Goal: Information Seeking & Learning: Compare options

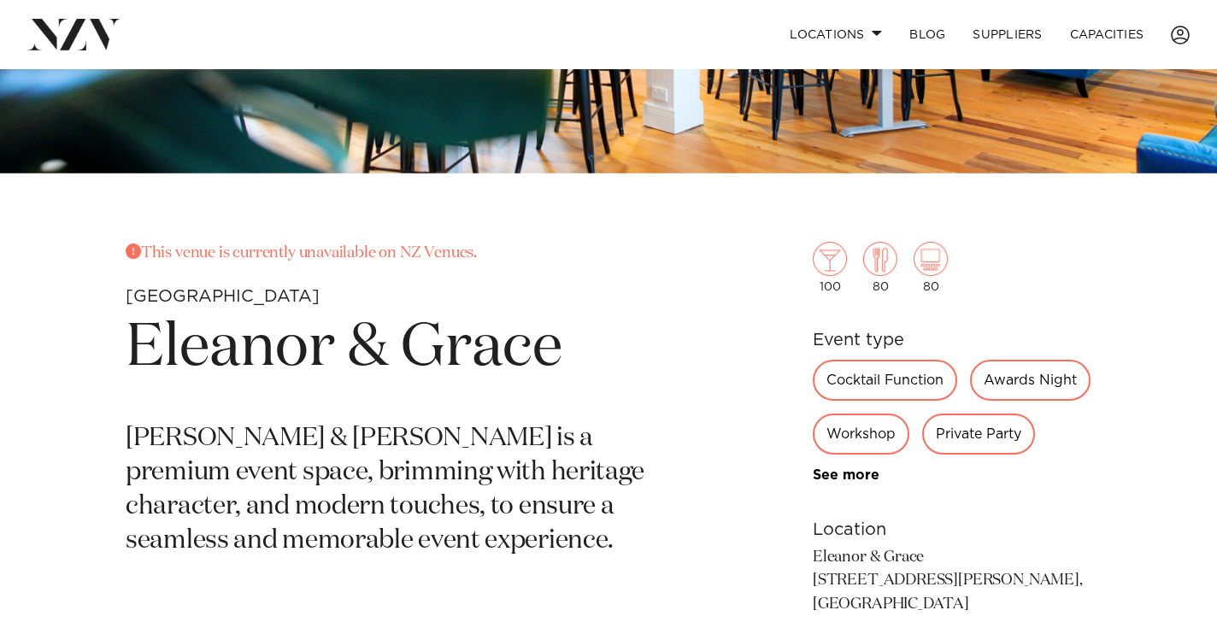
scroll to position [411, 0]
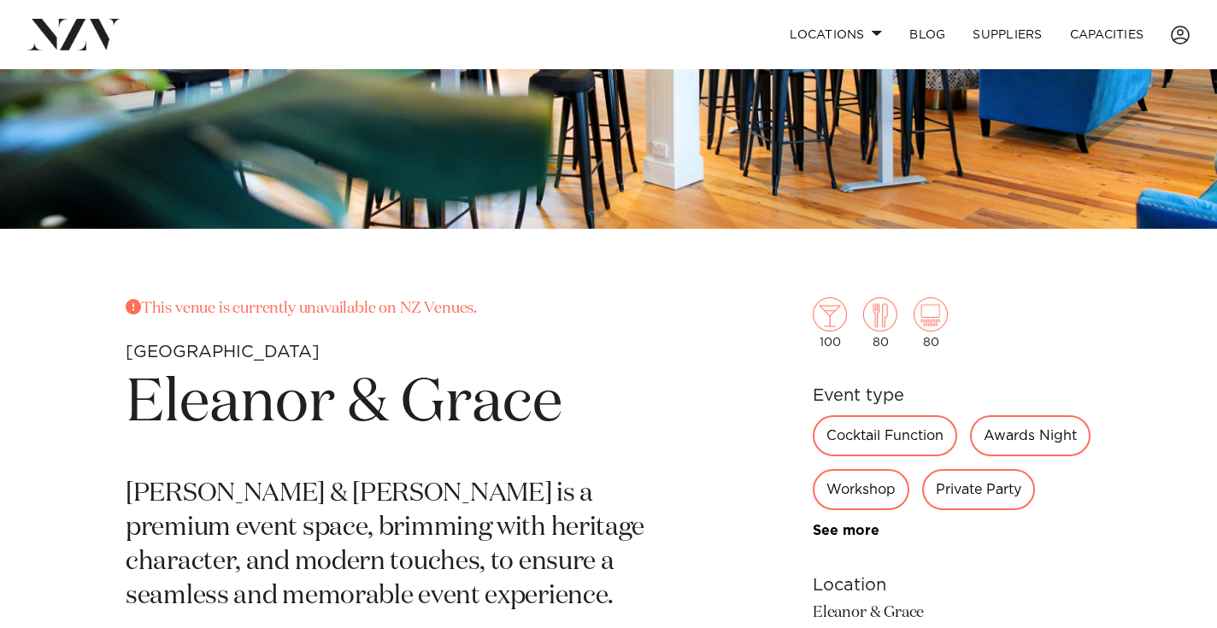
click at [48, 32] on img at bounding box center [73, 34] width 93 height 31
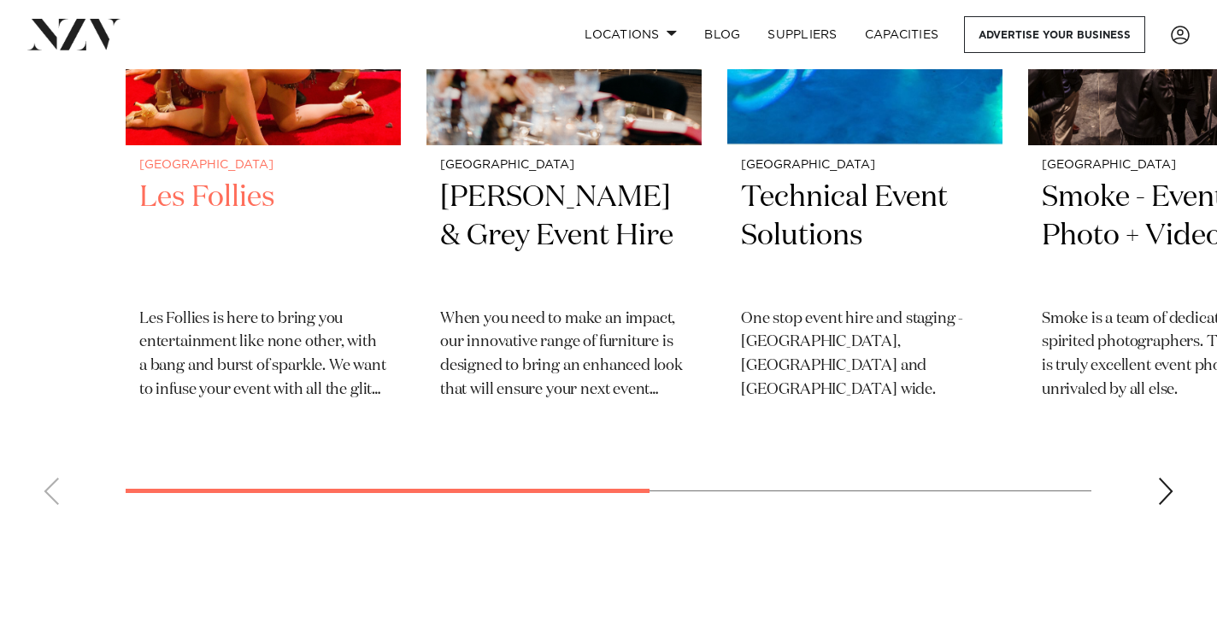
scroll to position [4550, 0]
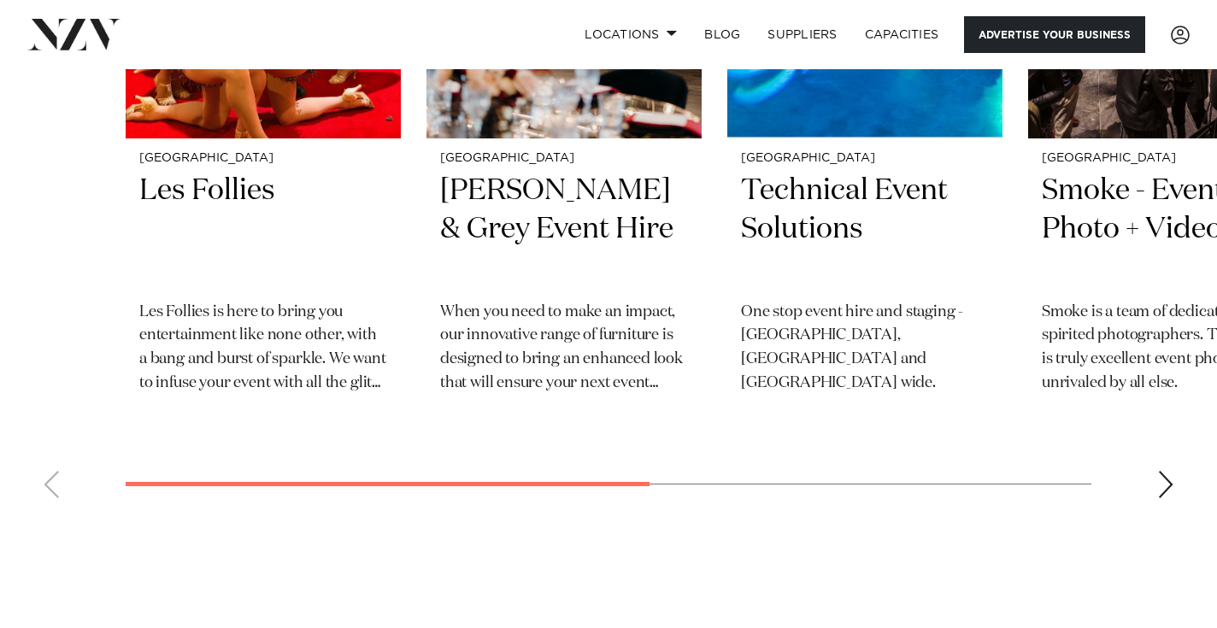
click at [1010, 29] on link "Advertise your business" at bounding box center [1054, 34] width 181 height 37
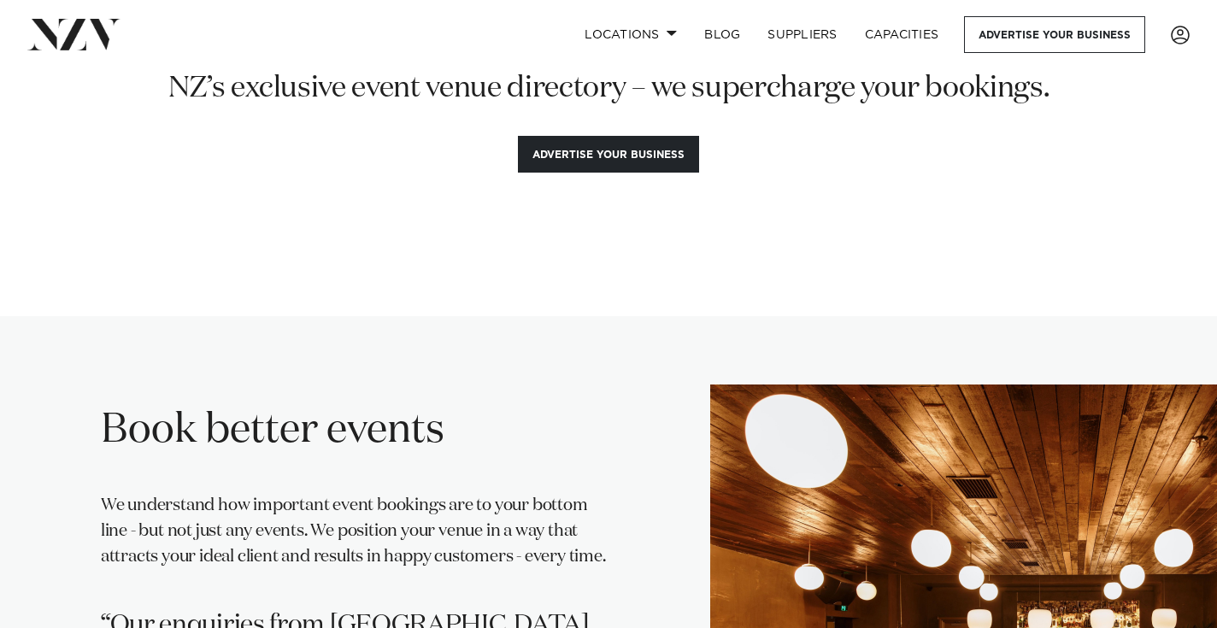
scroll to position [186, 0]
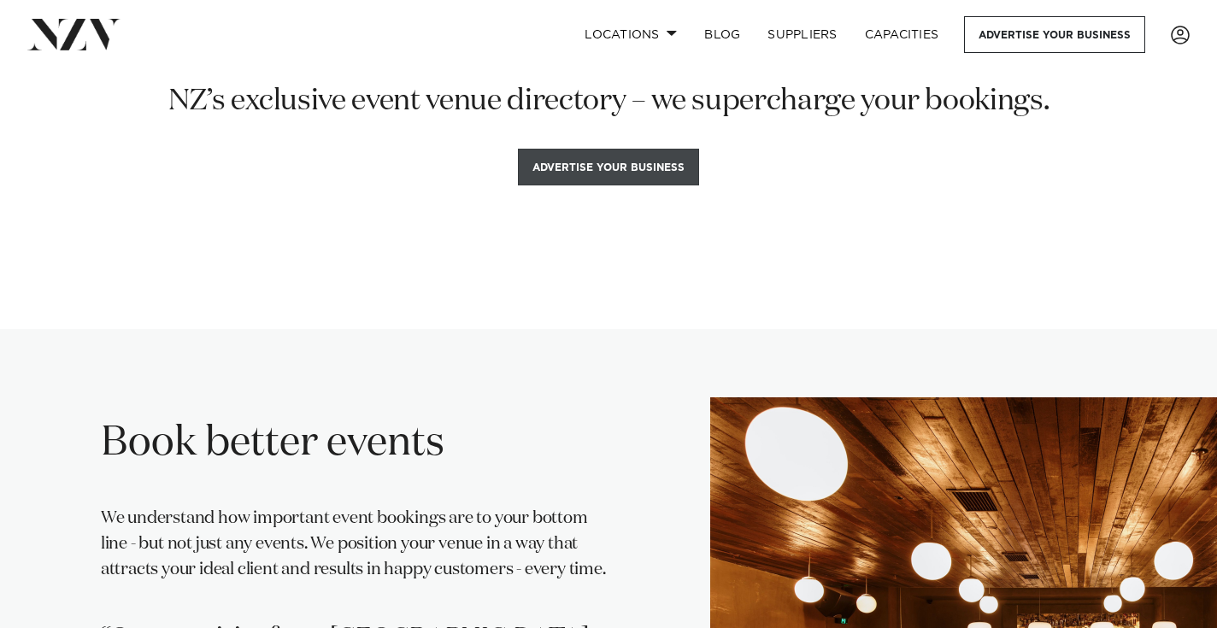
click at [639, 164] on button "Advertise your business" at bounding box center [608, 167] width 181 height 37
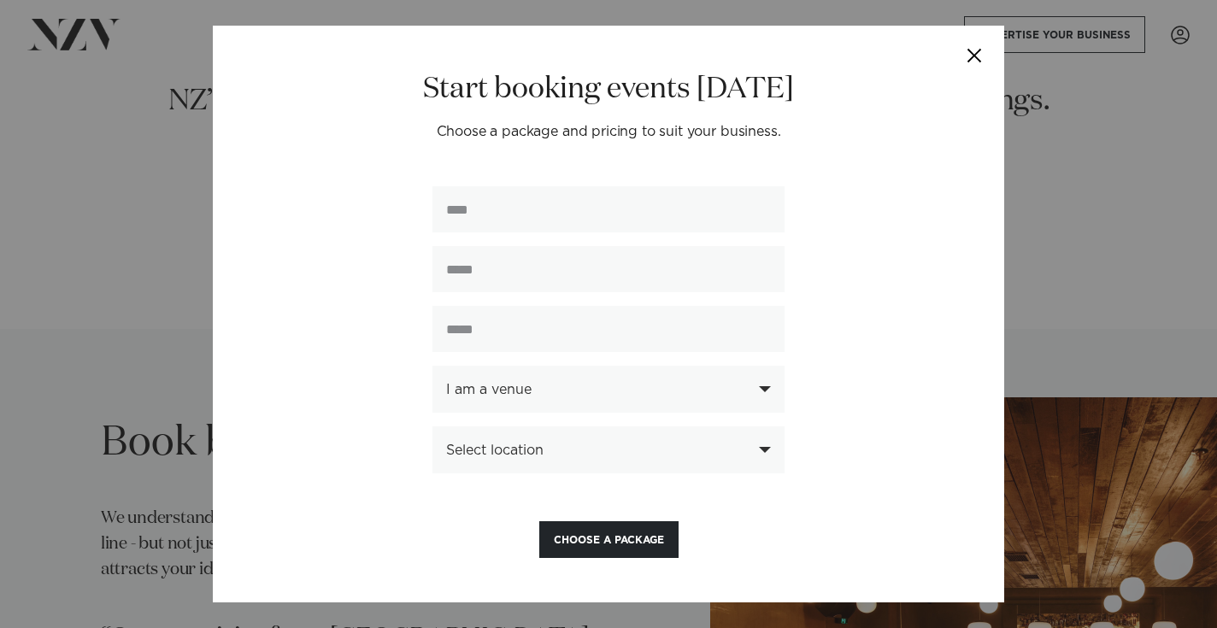
scroll to position [2, 0]
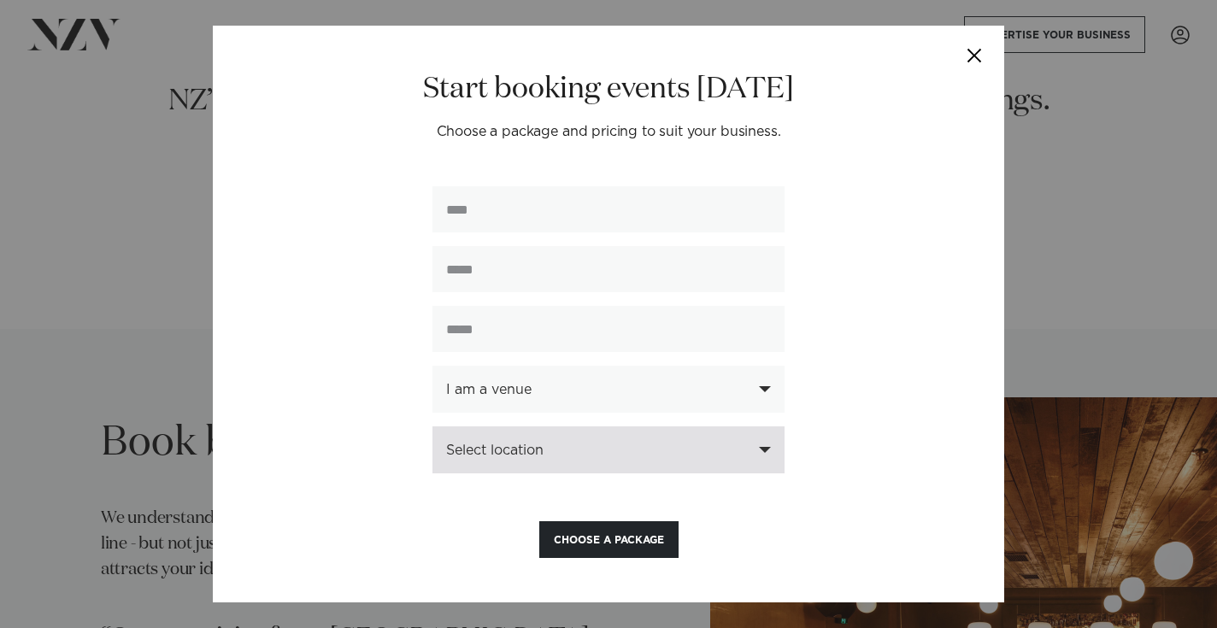
click at [641, 450] on div "Select location" at bounding box center [599, 450] width 306 height 15
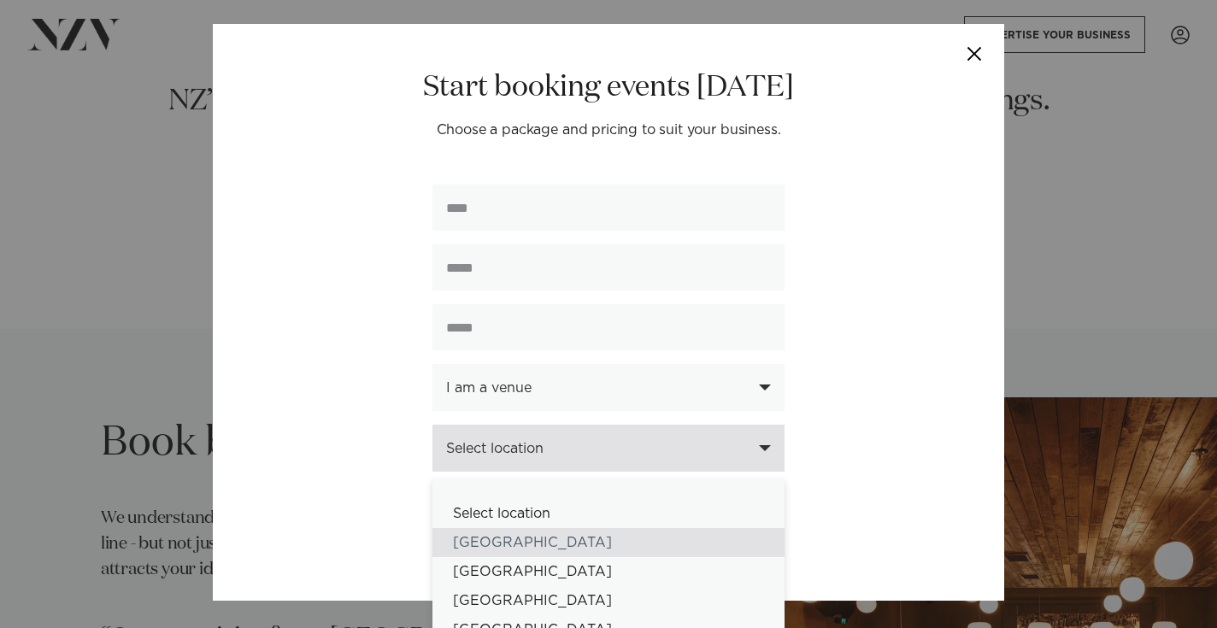
click at [524, 539] on div "[GEOGRAPHIC_DATA]" at bounding box center [609, 542] width 352 height 29
select select "*"
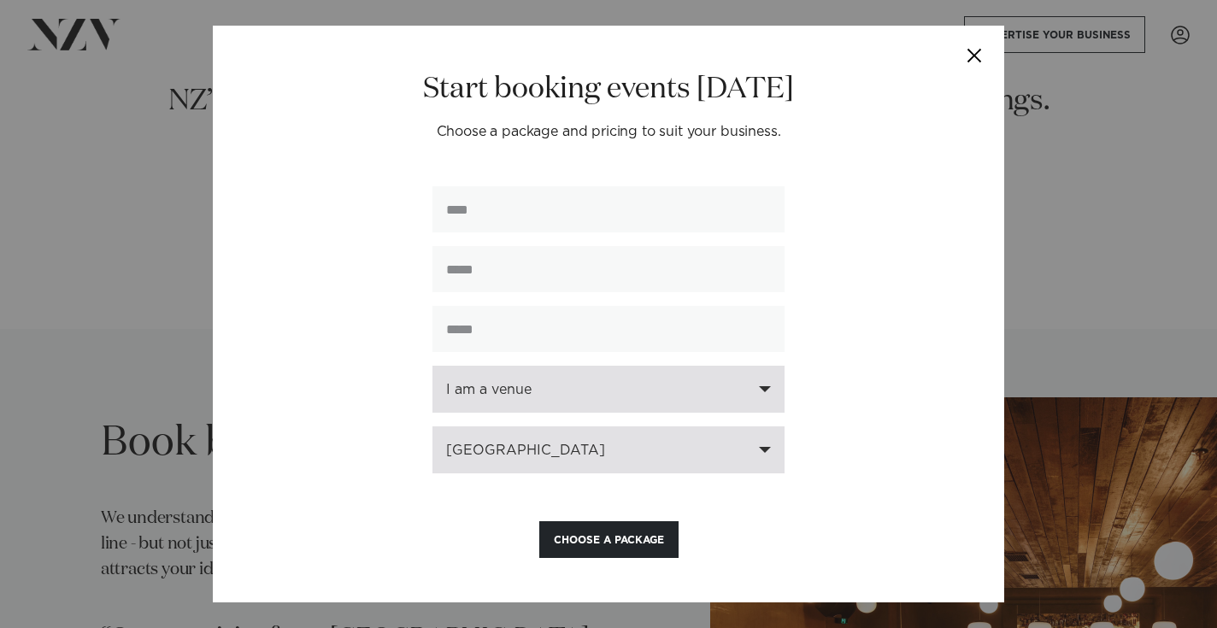
click at [600, 397] on div "I am a venue" at bounding box center [599, 389] width 306 height 15
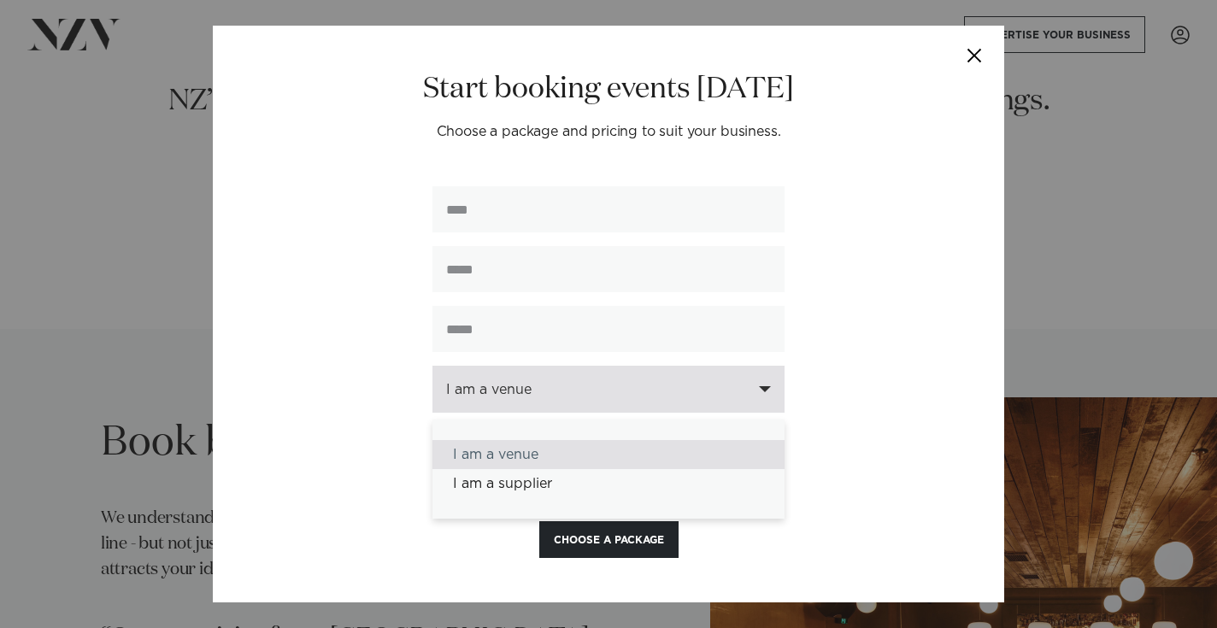
click at [547, 461] on div "I am a venue" at bounding box center [609, 454] width 352 height 29
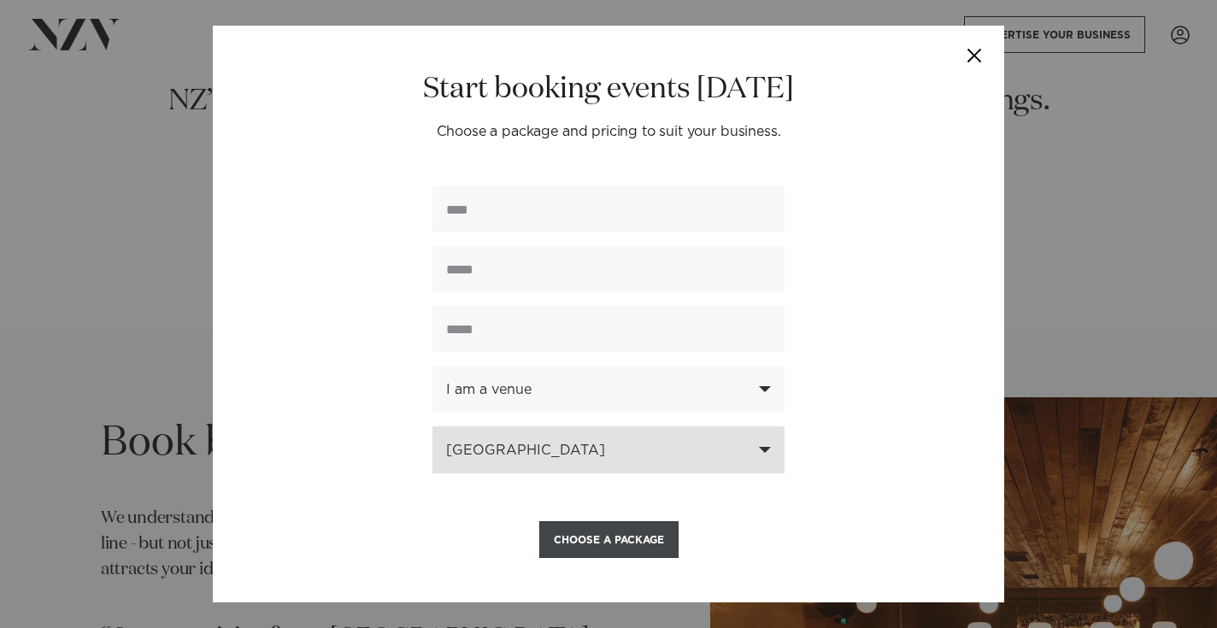
click at [595, 527] on button "Choose a Package" at bounding box center [608, 539] width 139 height 37
click at [972, 44] on button "Close" at bounding box center [975, 56] width 60 height 60
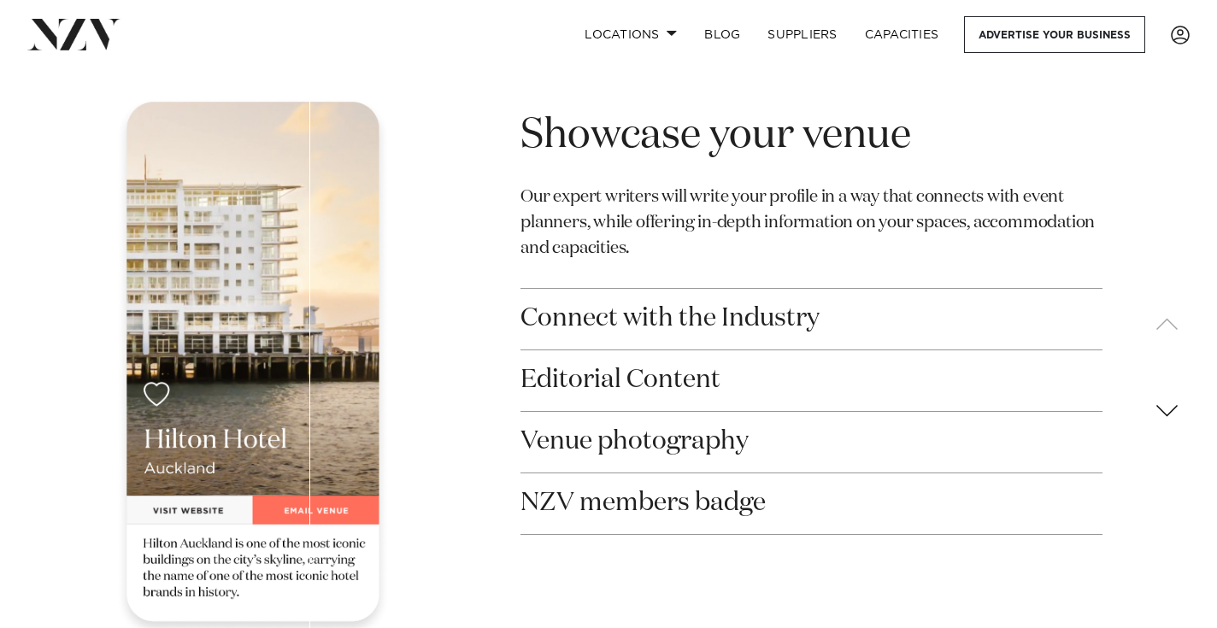
scroll to position [2711, 0]
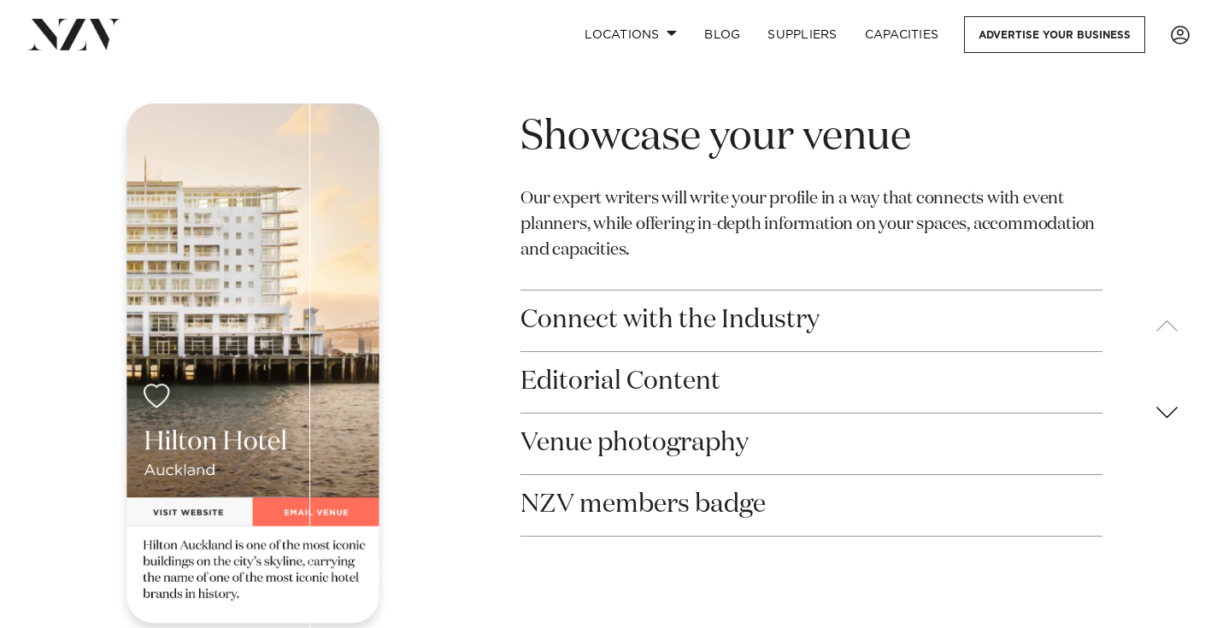
click at [768, 291] on button "Connect with the Industry" at bounding box center [812, 321] width 582 height 61
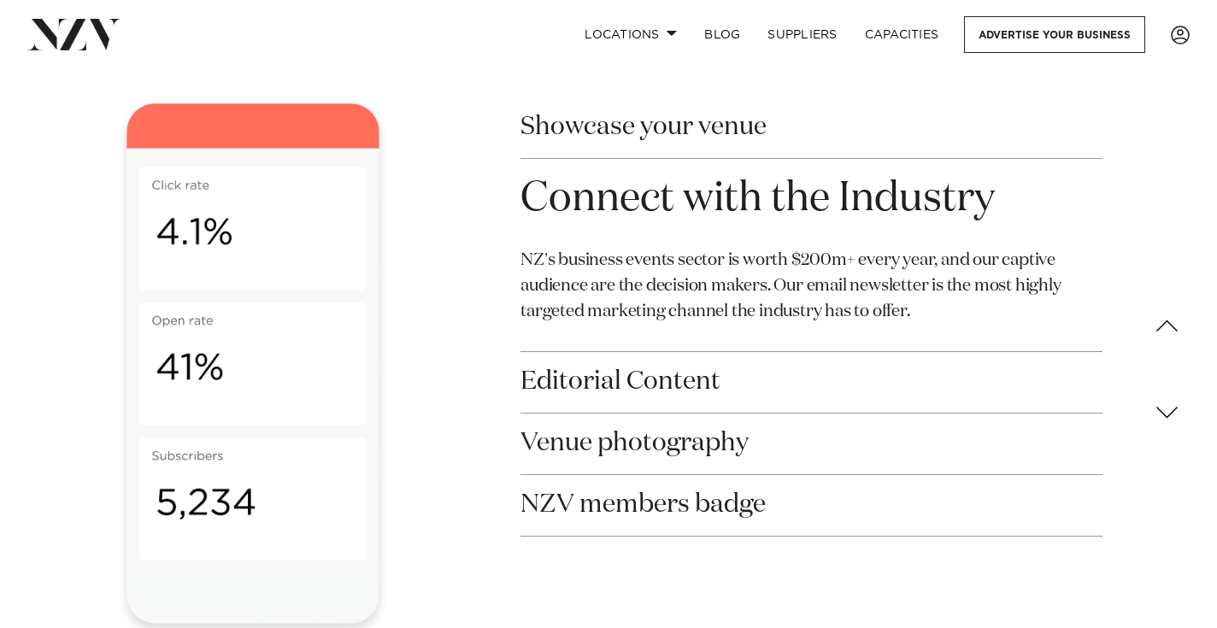
click at [694, 352] on button "Editorial Content" at bounding box center [812, 382] width 582 height 61
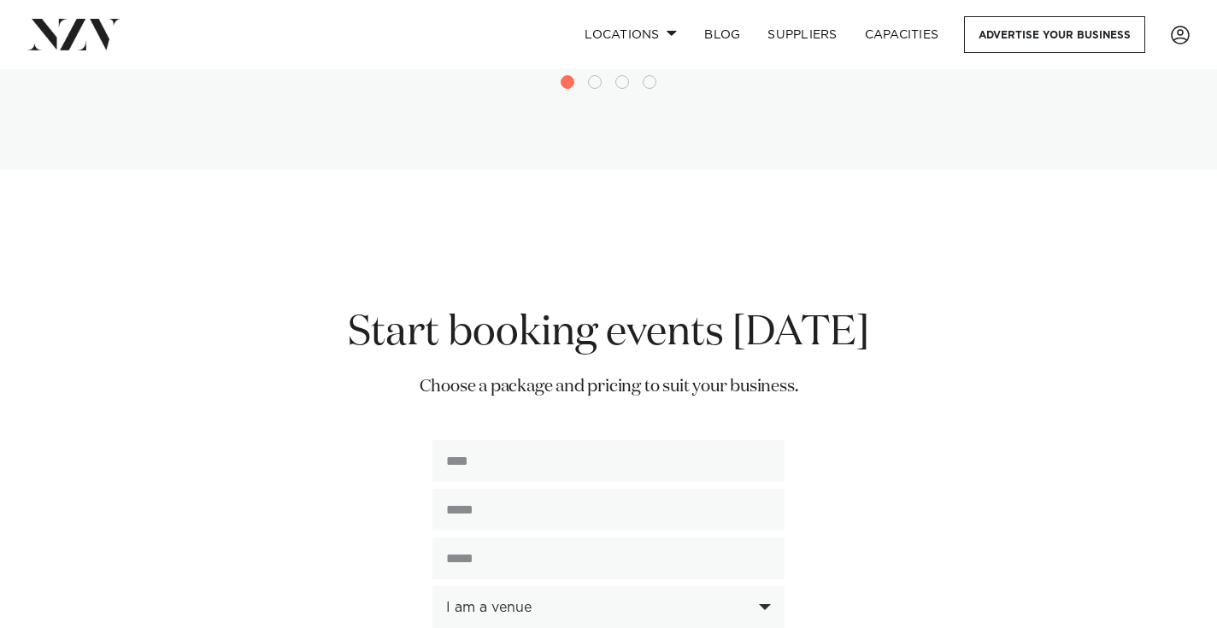
scroll to position [3948, 0]
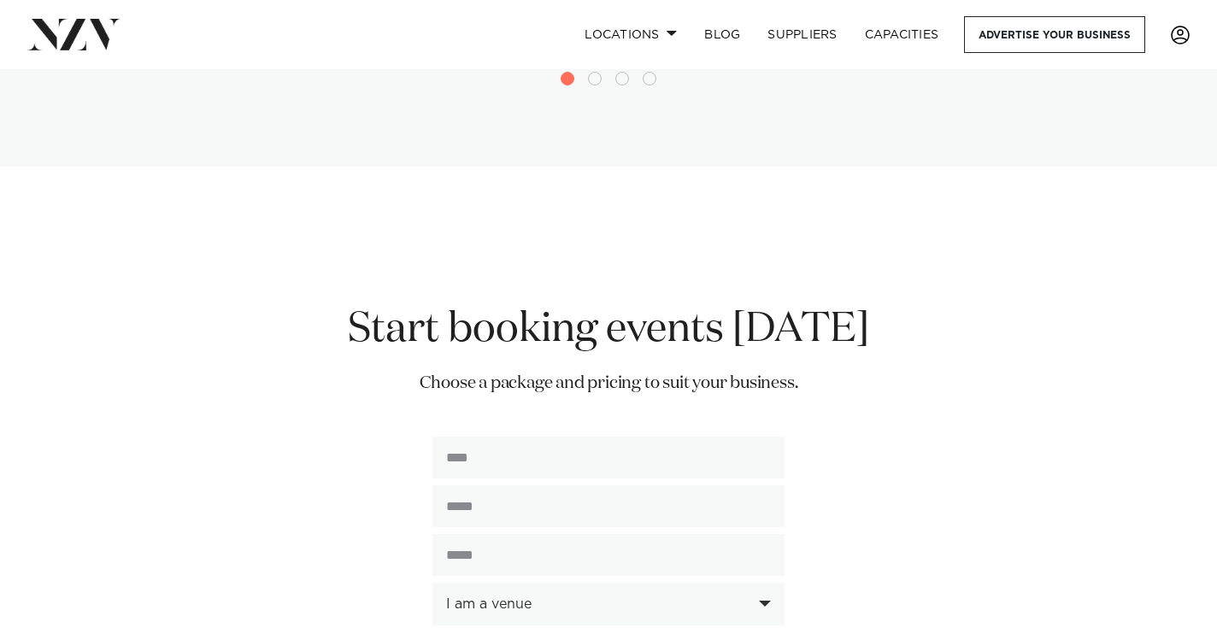
click at [1192, 34] on link at bounding box center [1180, 35] width 46 height 19
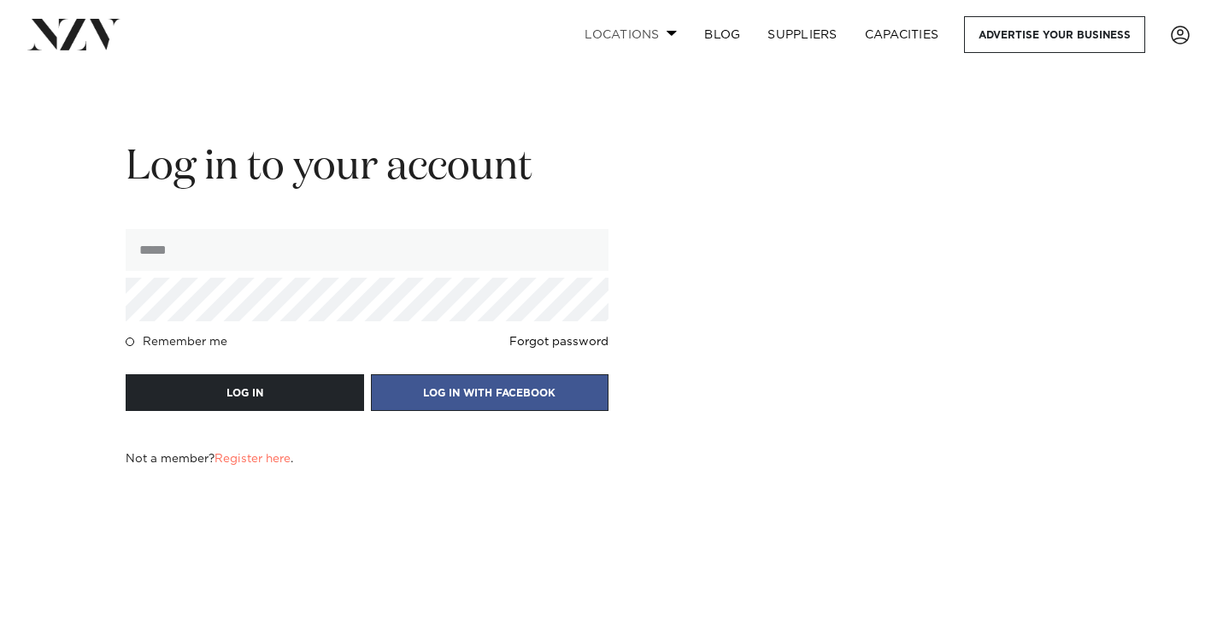
click at [668, 31] on span at bounding box center [672, 33] width 11 height 6
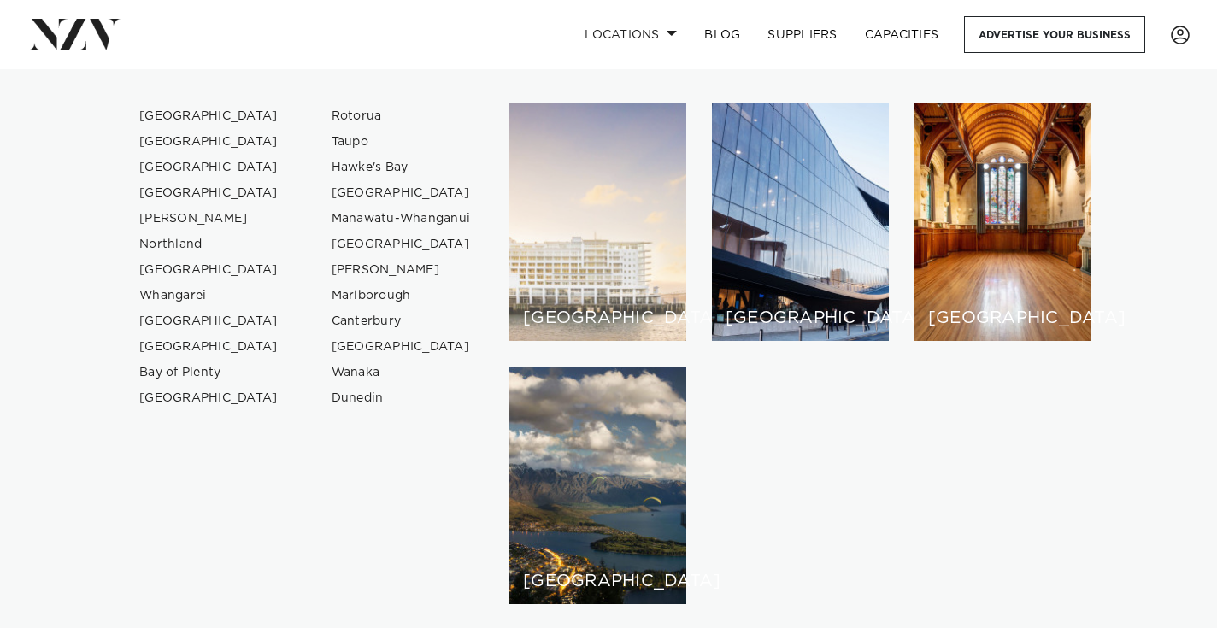
click at [575, 205] on div "[GEOGRAPHIC_DATA]" at bounding box center [598, 222] width 177 height 238
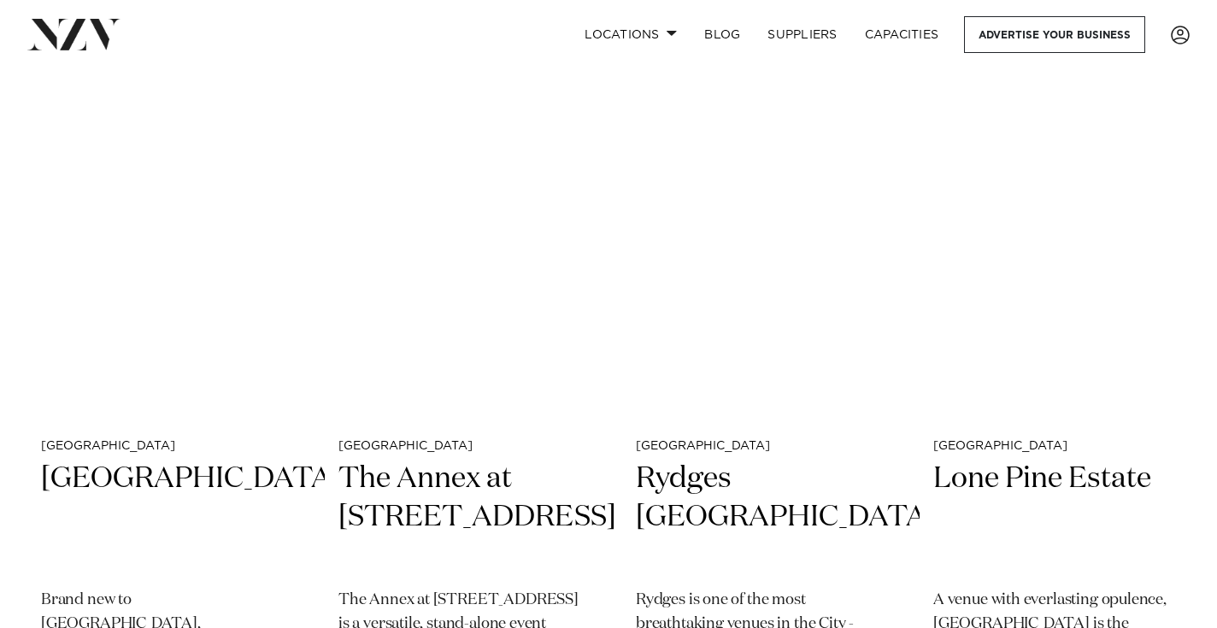
scroll to position [5858, 0]
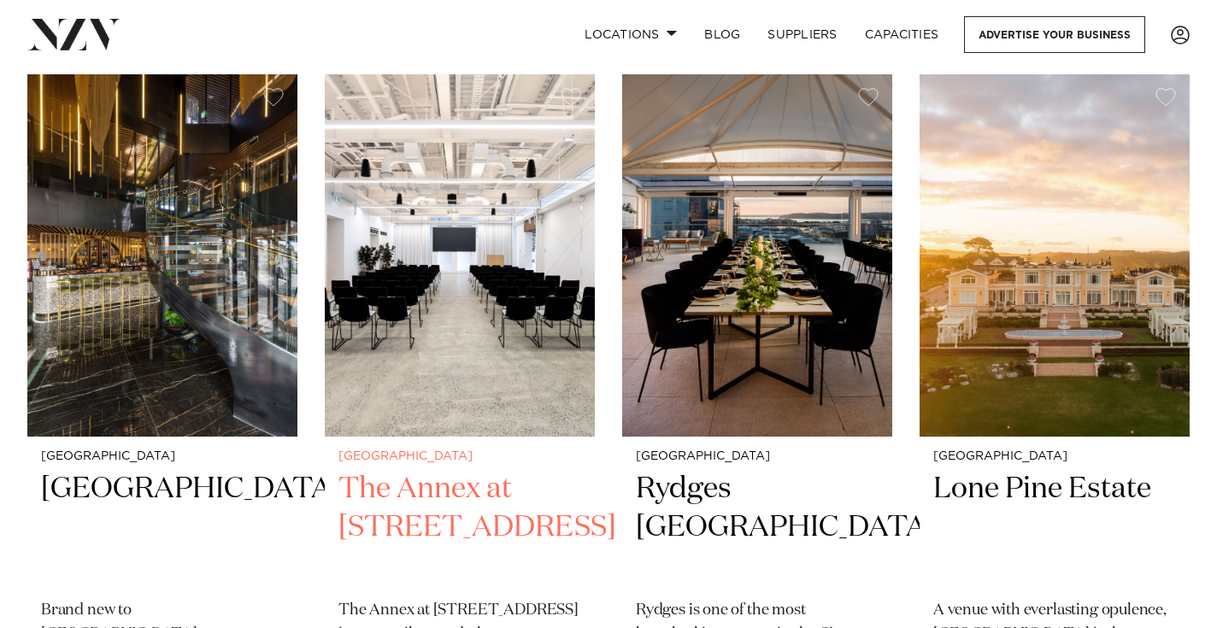
click at [509, 316] on img at bounding box center [460, 255] width 270 height 362
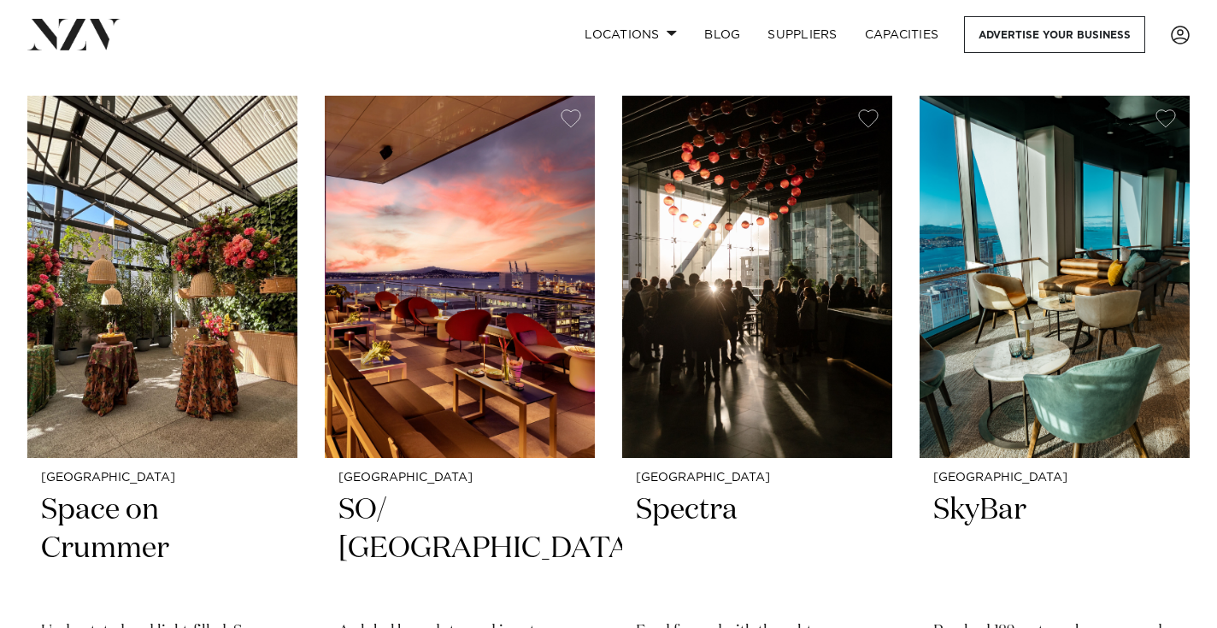
scroll to position [11697, 0]
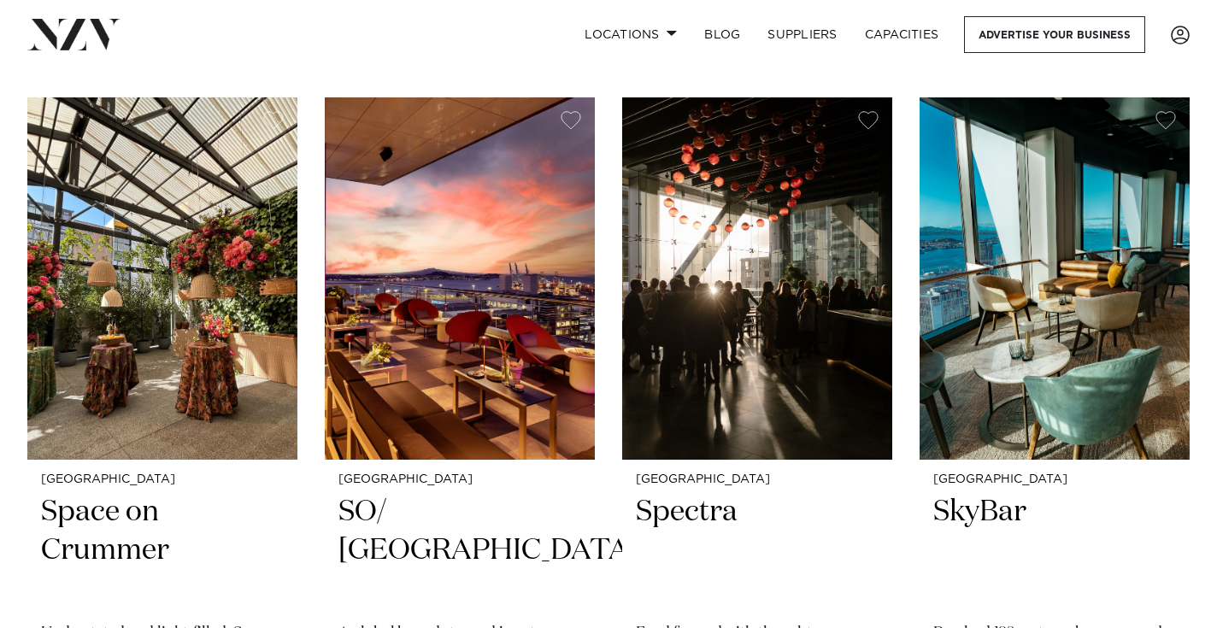
click at [251, 320] on img at bounding box center [162, 278] width 270 height 362
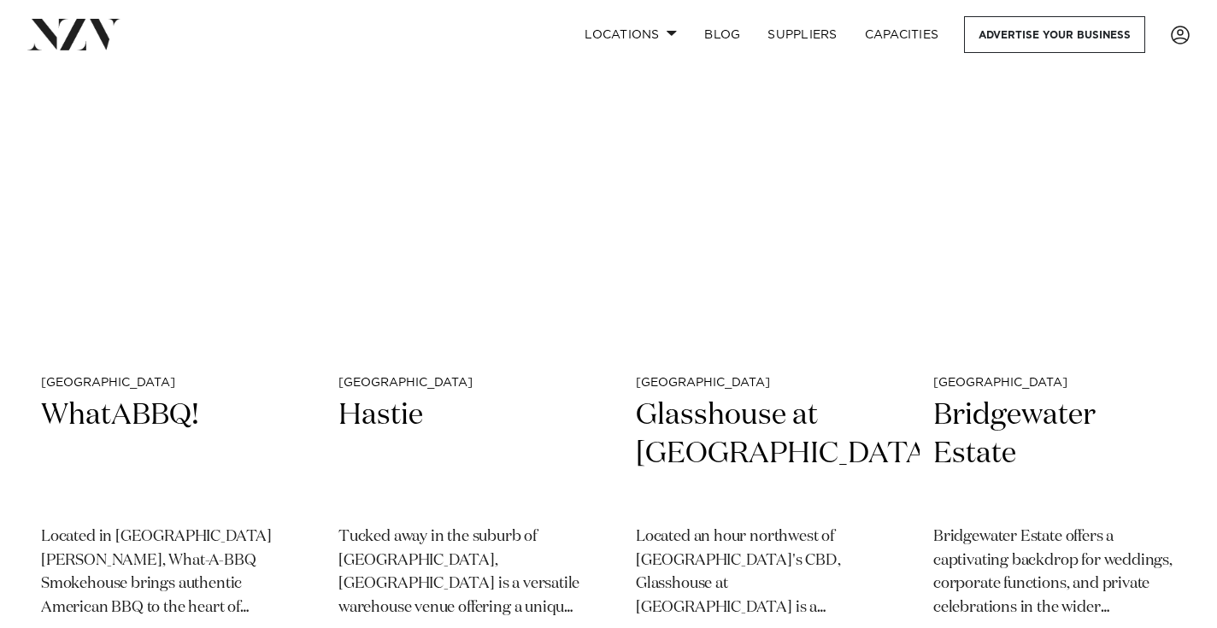
scroll to position [16192, 0]
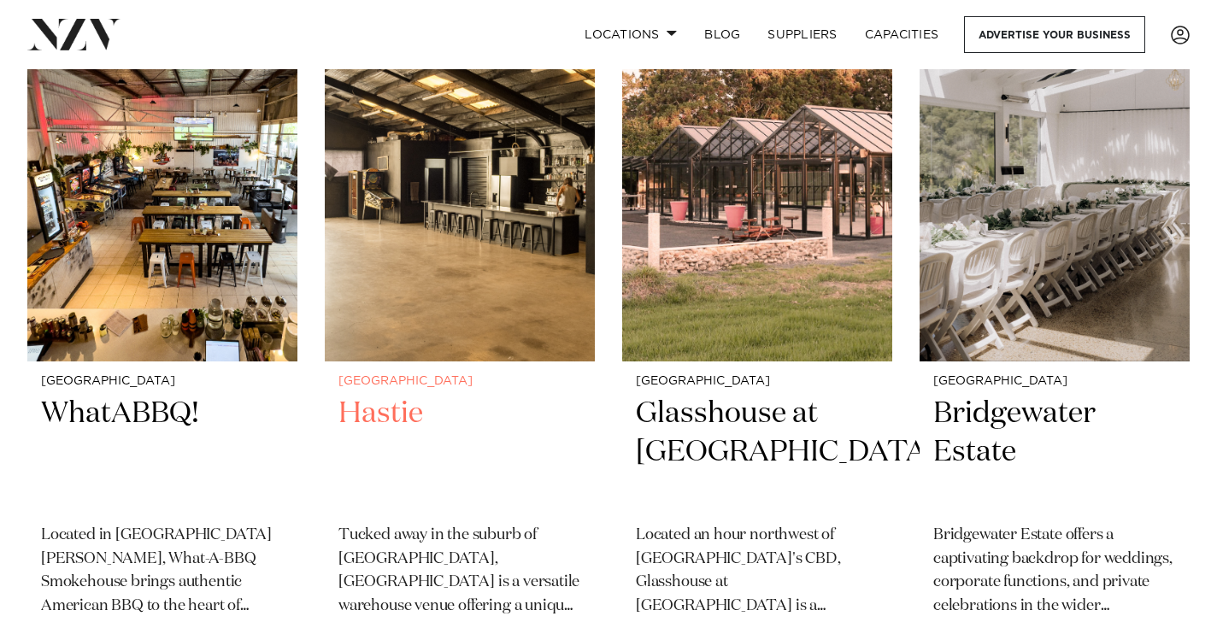
click at [465, 191] on img at bounding box center [460, 180] width 270 height 362
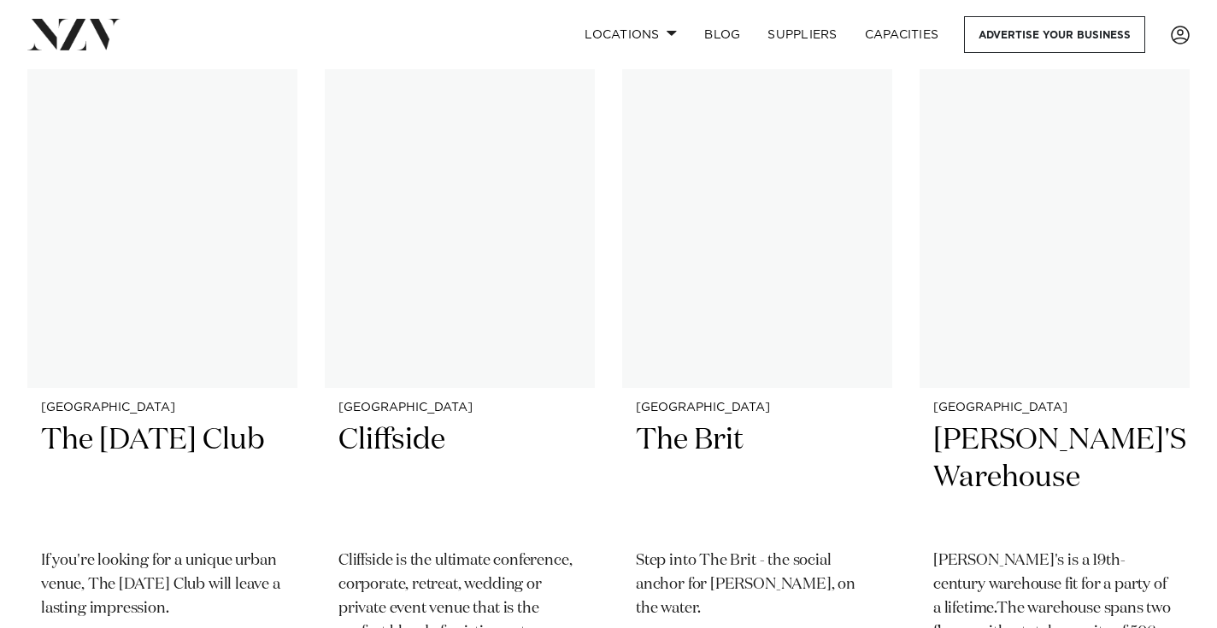
scroll to position [19100, 0]
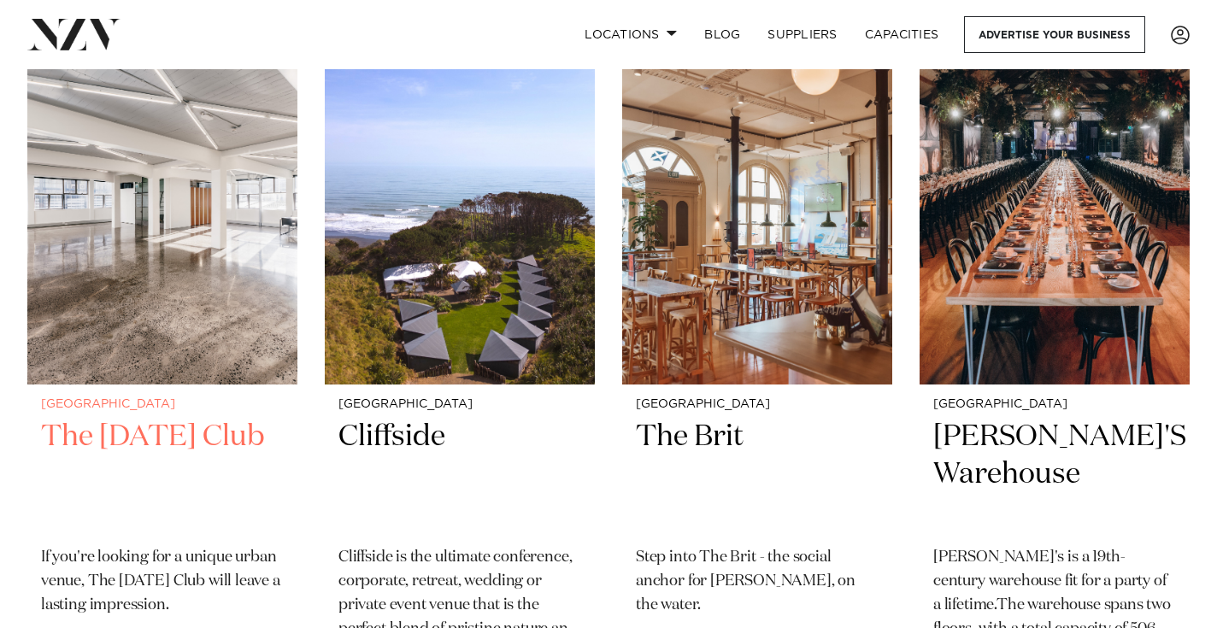
click at [98, 196] on img at bounding box center [162, 203] width 270 height 362
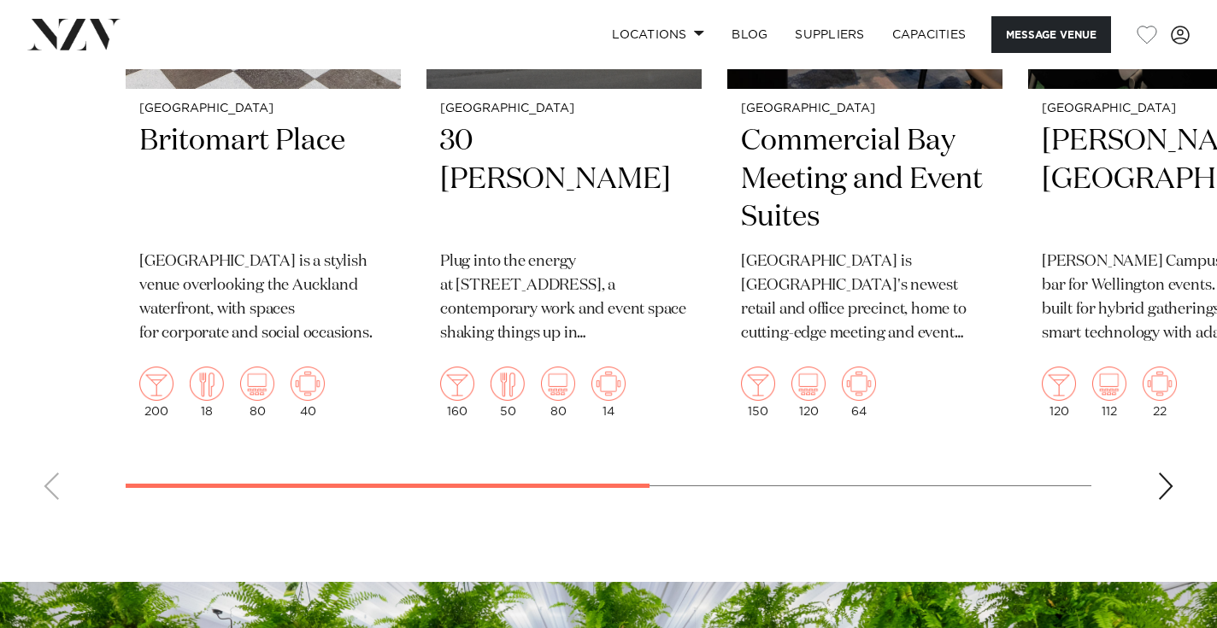
scroll to position [3408, 0]
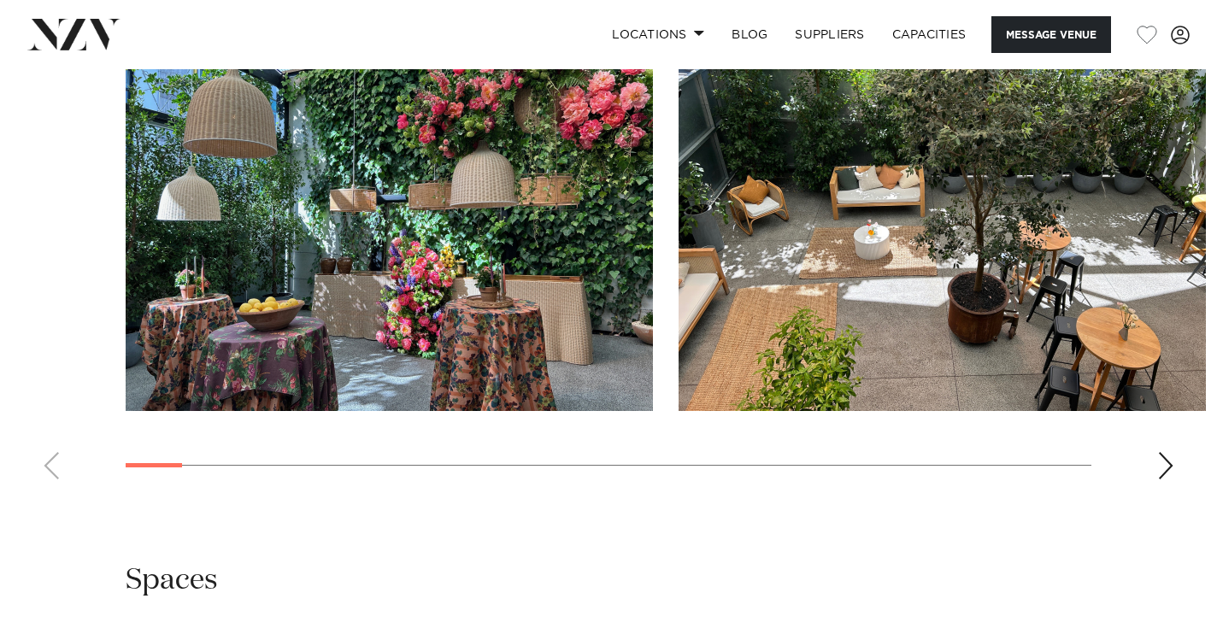
scroll to position [1688, 0]
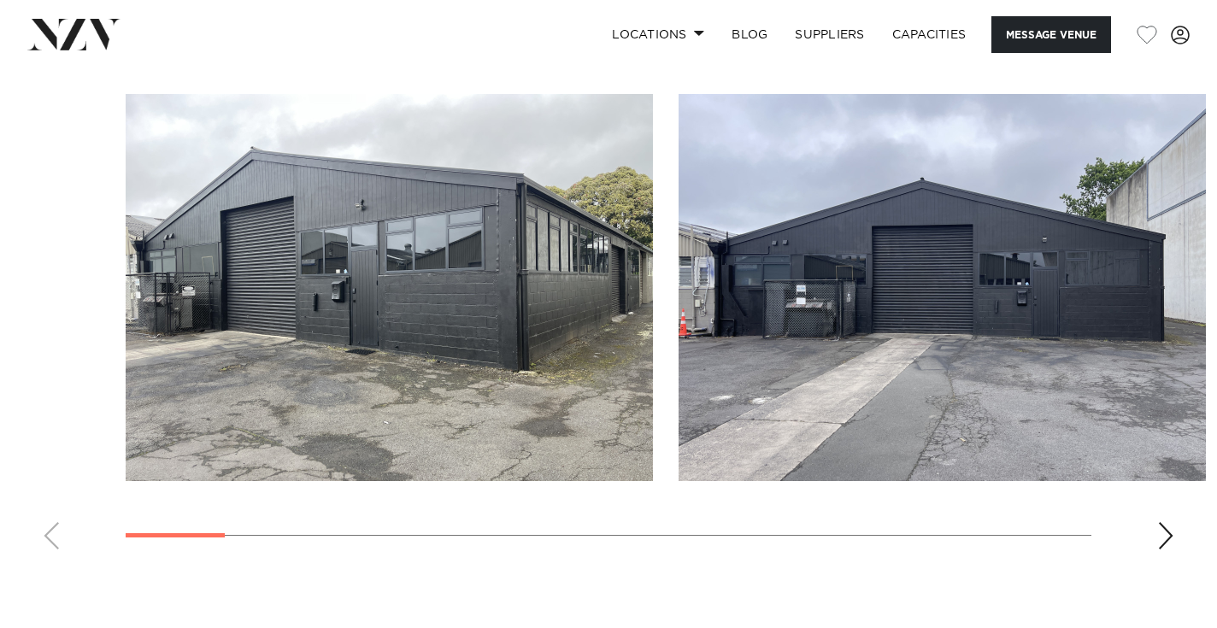
scroll to position [1474, 0]
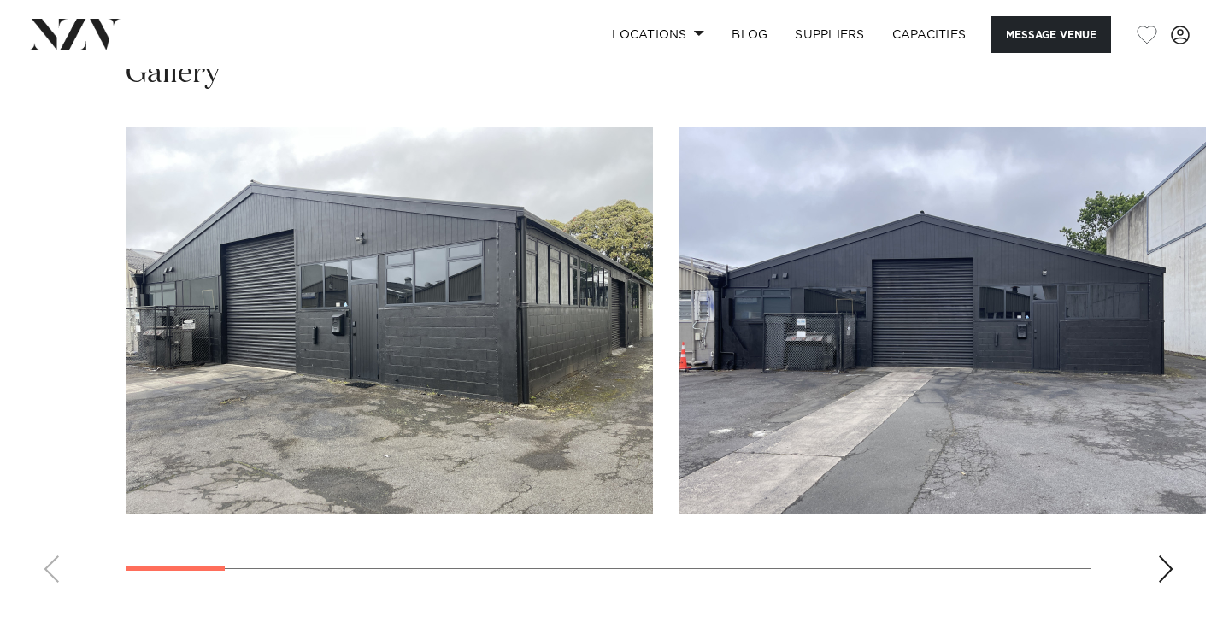
click at [1163, 576] on div "Next slide" at bounding box center [1165, 569] width 17 height 27
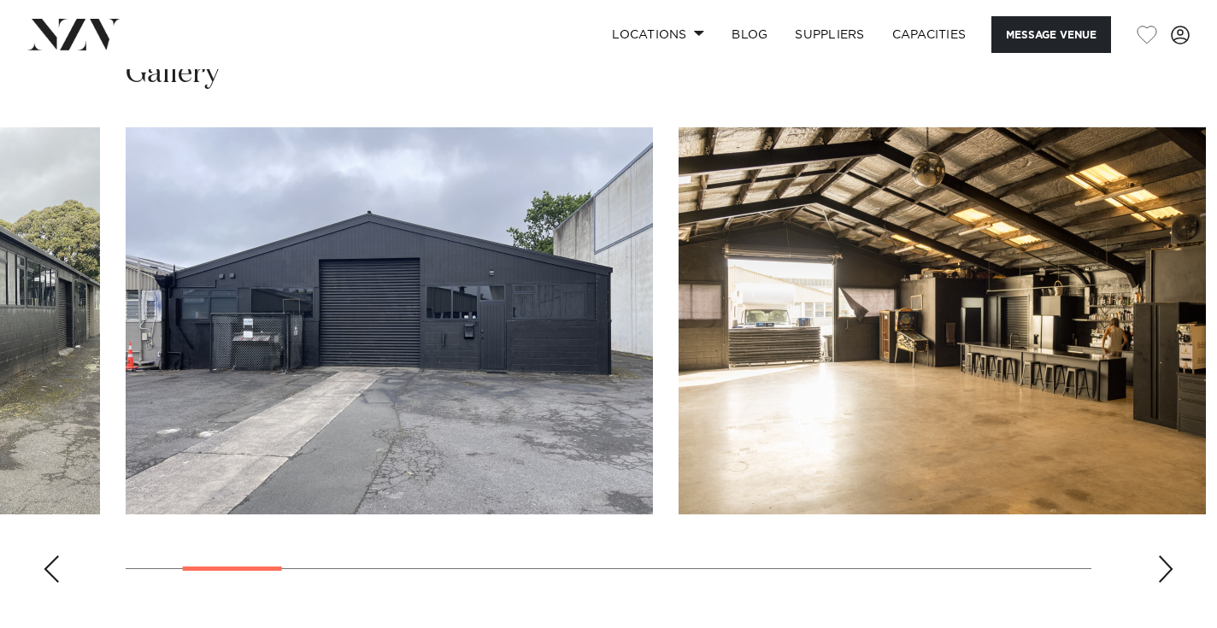
click at [1163, 576] on div "Next slide" at bounding box center [1165, 569] width 17 height 27
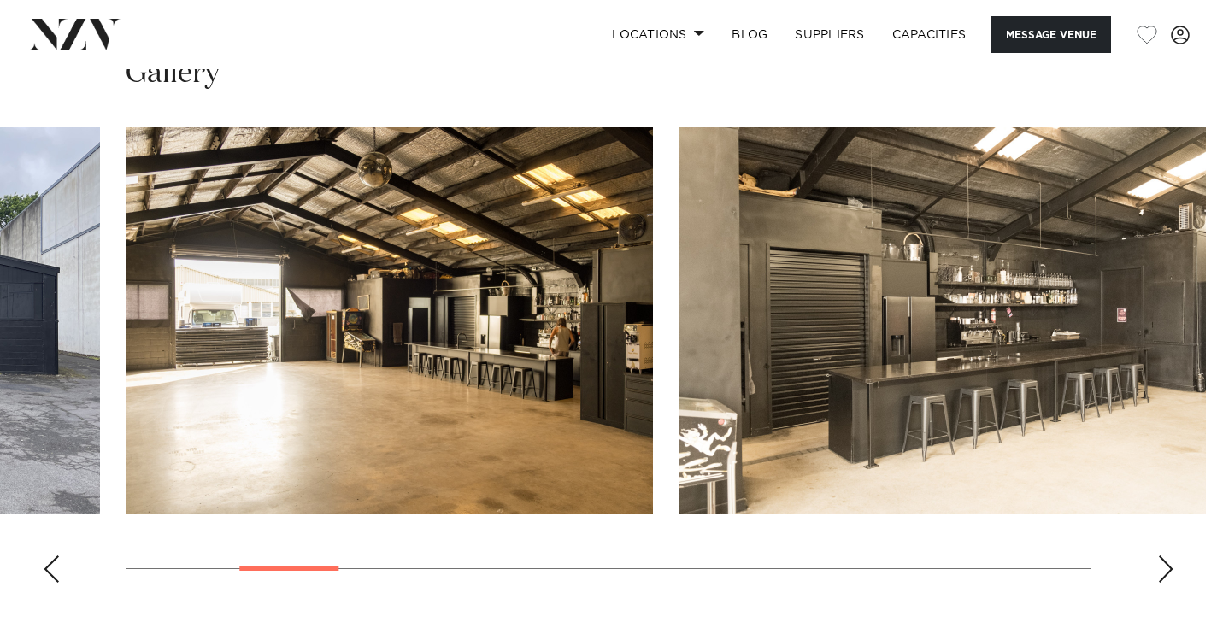
click at [1163, 576] on div "Next slide" at bounding box center [1165, 569] width 17 height 27
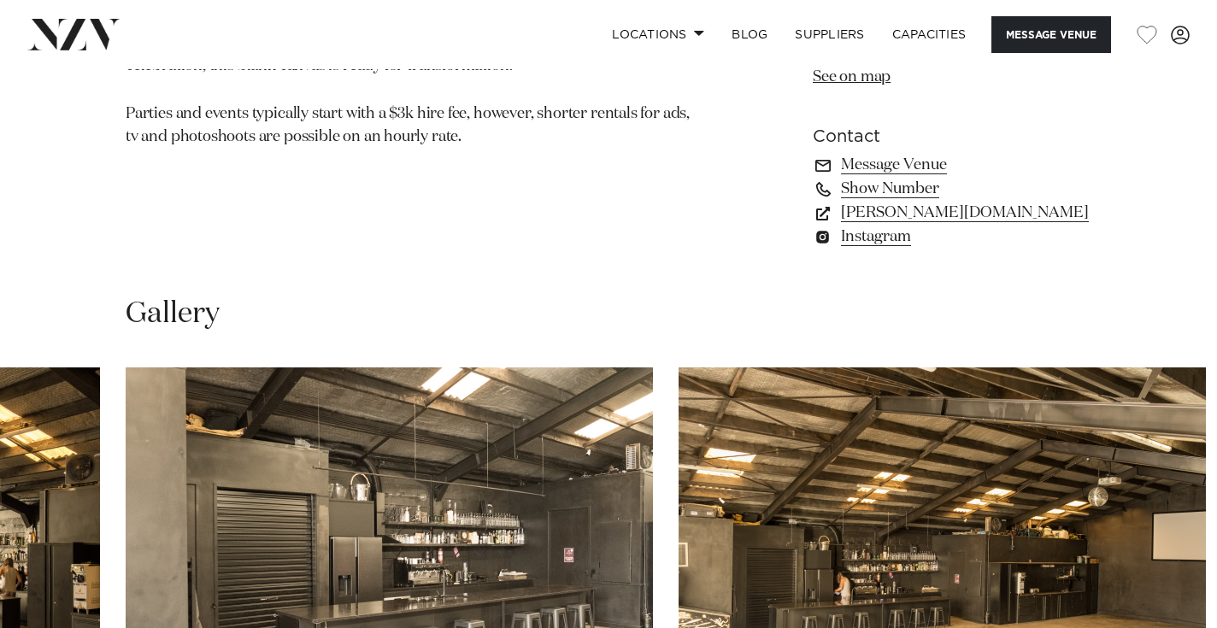
scroll to position [1130, 0]
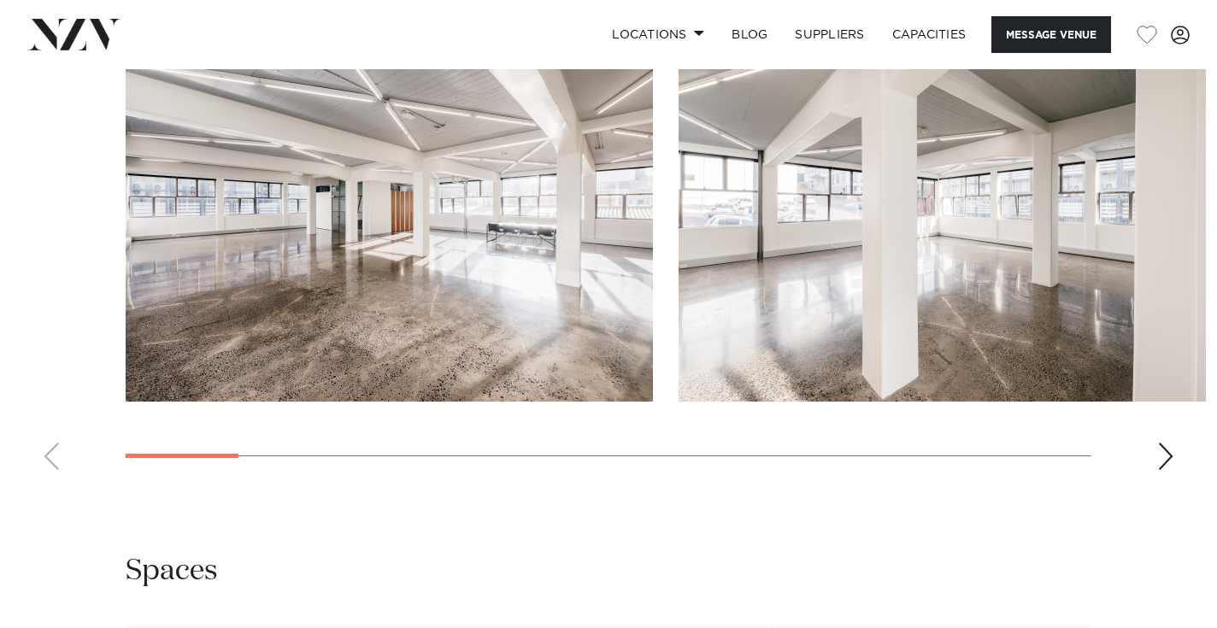
scroll to position [1582, 0]
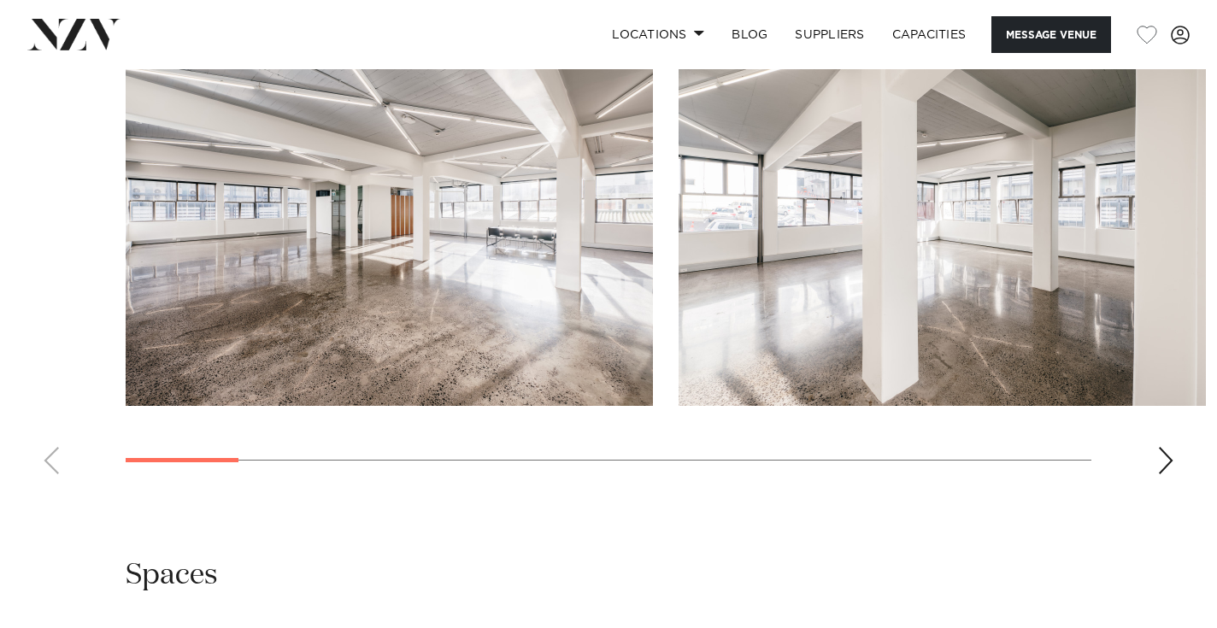
click at [1169, 465] on div "Next slide" at bounding box center [1165, 460] width 17 height 27
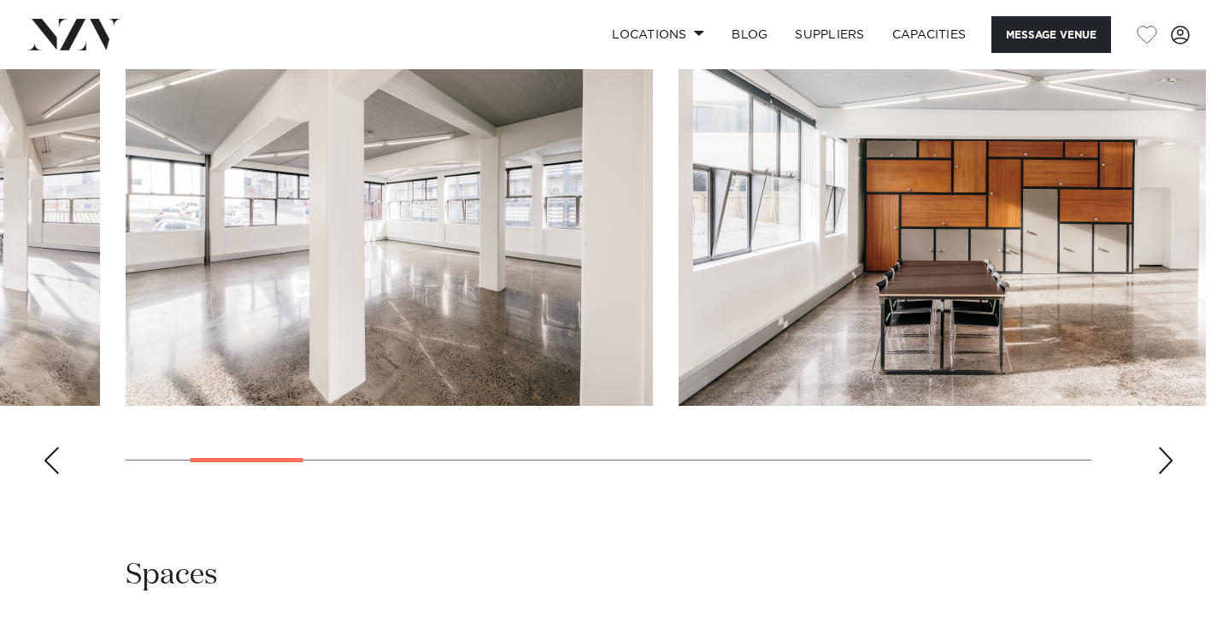
click at [1169, 465] on div "Next slide" at bounding box center [1165, 460] width 17 height 27
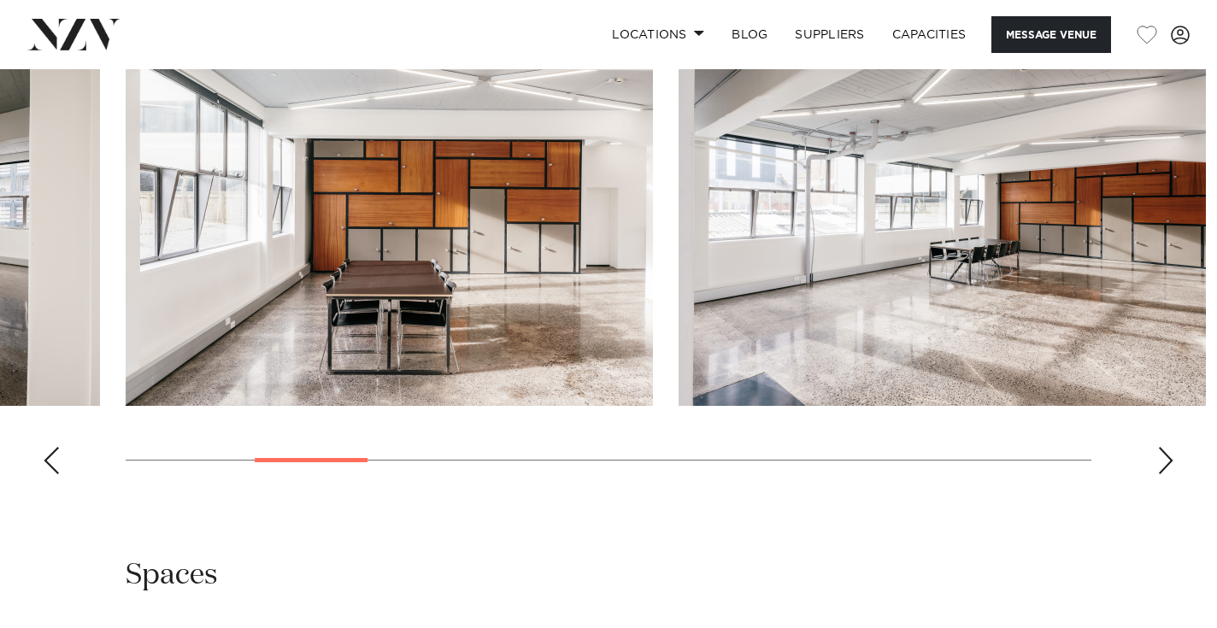
click at [1169, 465] on div "Next slide" at bounding box center [1165, 460] width 17 height 27
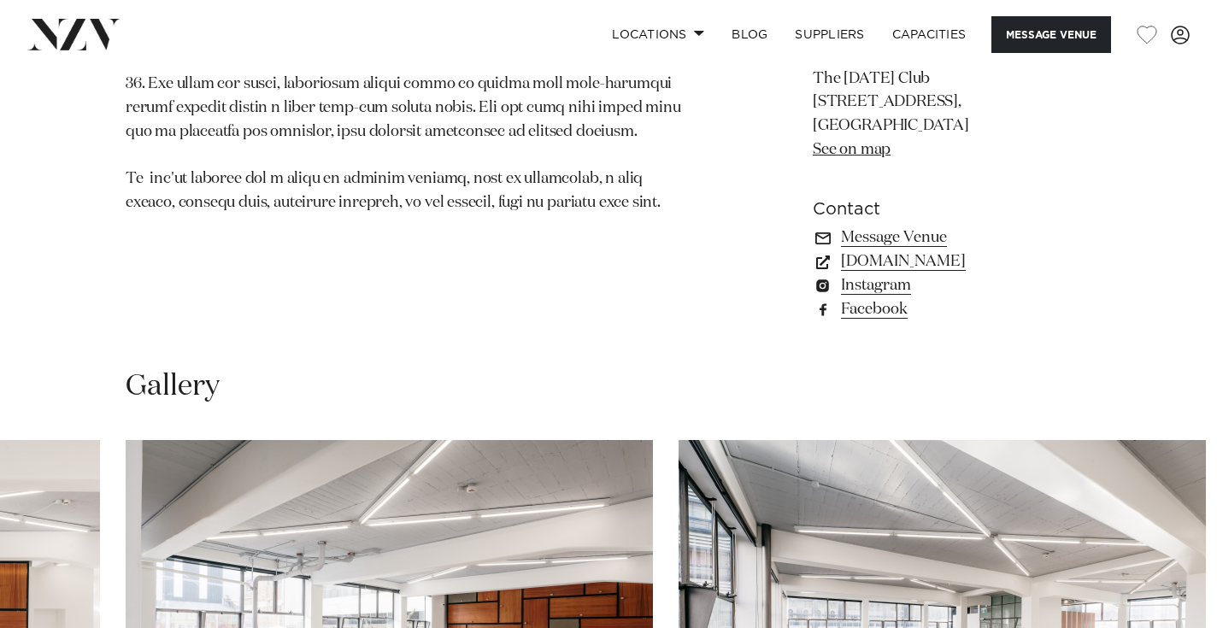
scroll to position [1190, 0]
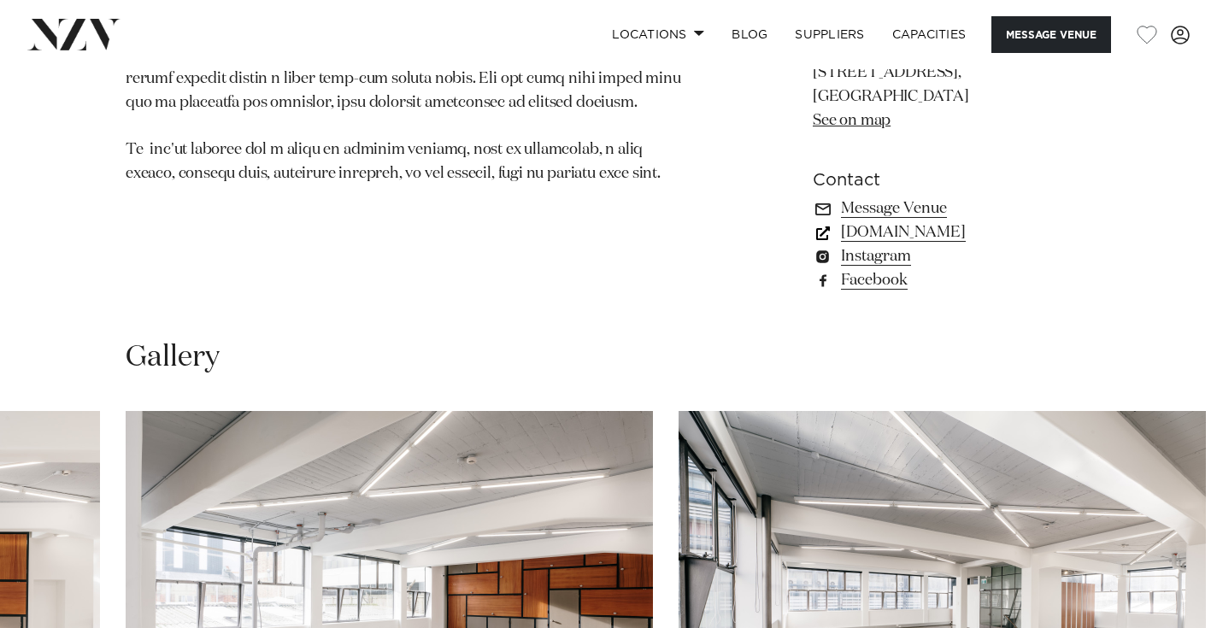
click at [966, 238] on link "[DOMAIN_NAME]" at bounding box center [952, 233] width 279 height 24
